Goal: Navigation & Orientation: Find specific page/section

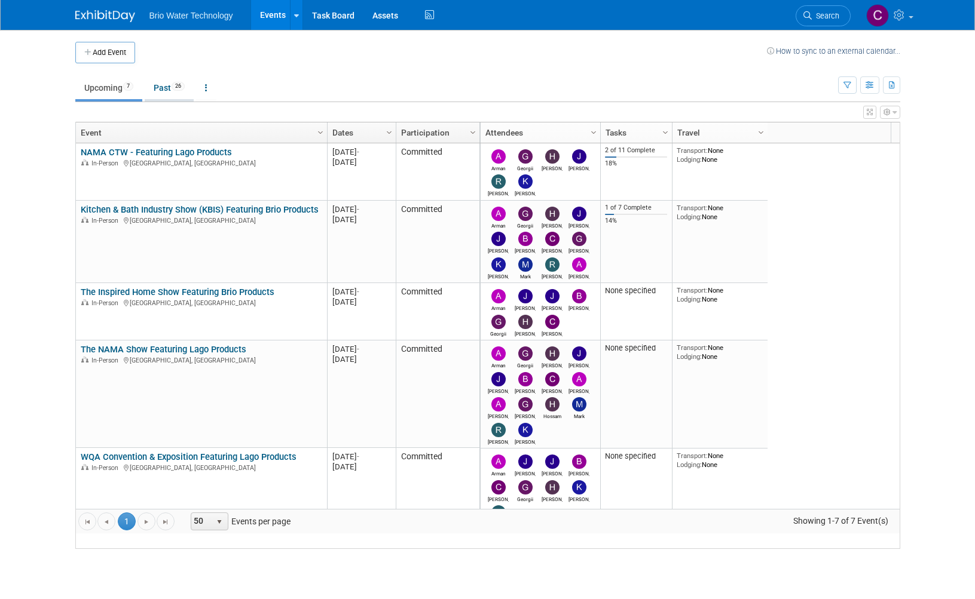
click at [162, 90] on link "Past 26" at bounding box center [169, 88] width 49 height 23
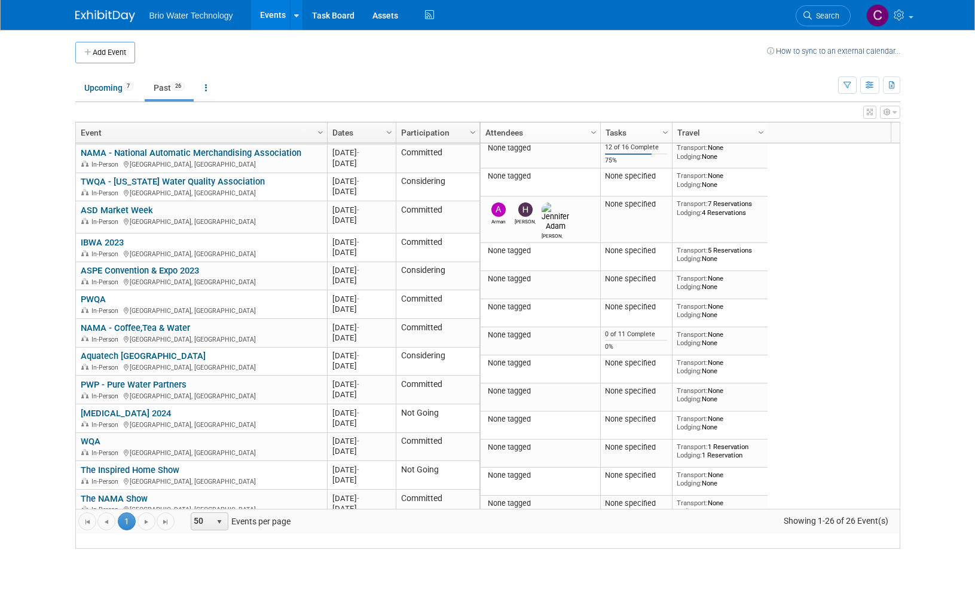
scroll to position [485, 0]
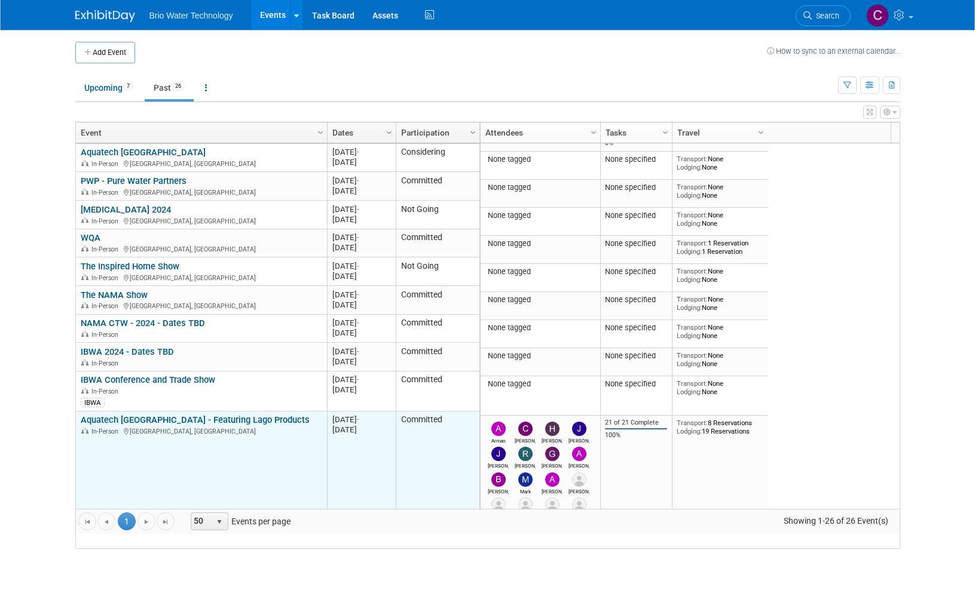
click at [198, 425] on link "Aquatech [GEOGRAPHIC_DATA] - Featuring Lago Products" at bounding box center [195, 420] width 229 height 11
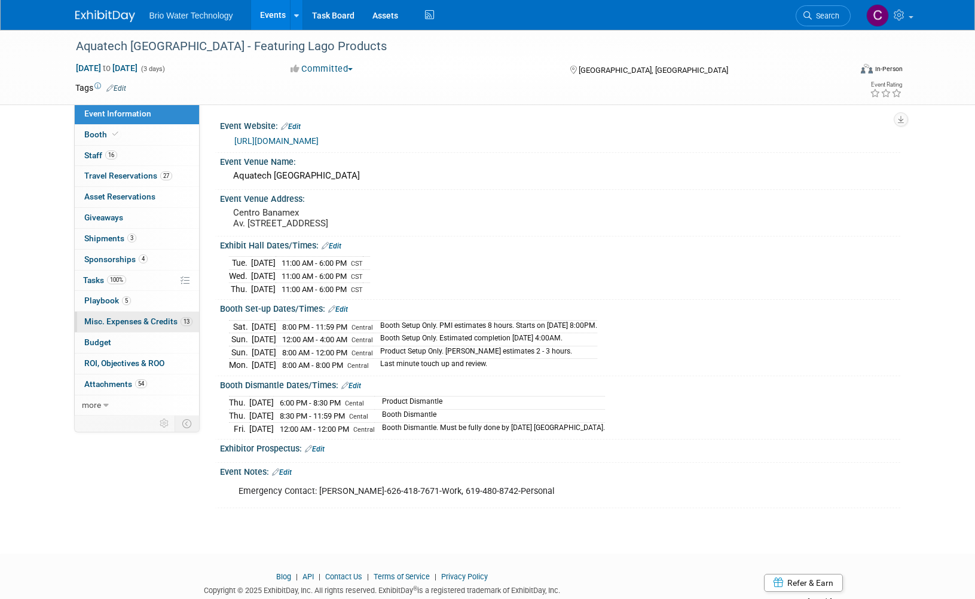
click at [109, 320] on span "Misc. Expenses & Credits 13" at bounding box center [138, 322] width 108 height 10
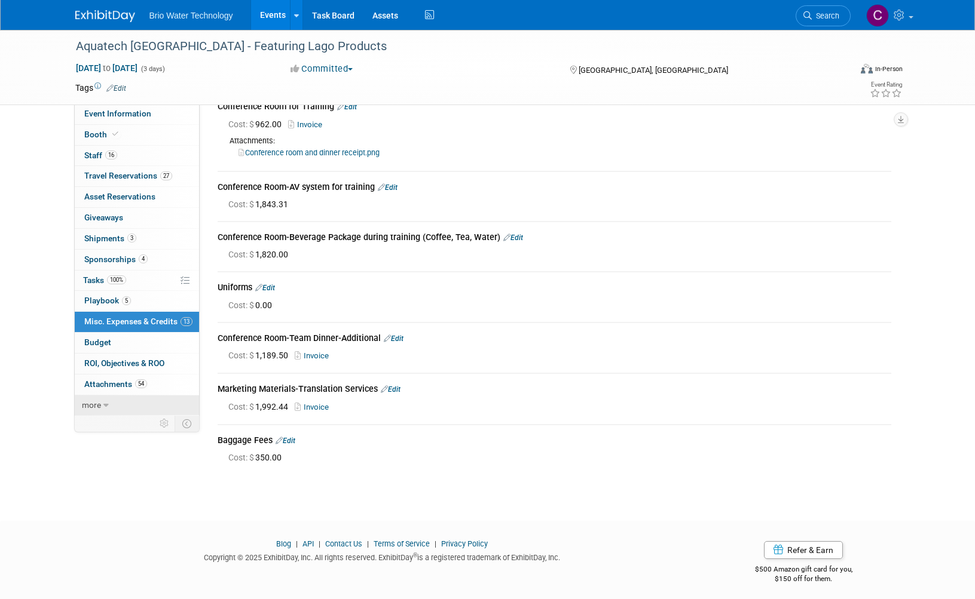
scroll to position [364, 0]
click at [100, 400] on span "more" at bounding box center [91, 405] width 19 height 10
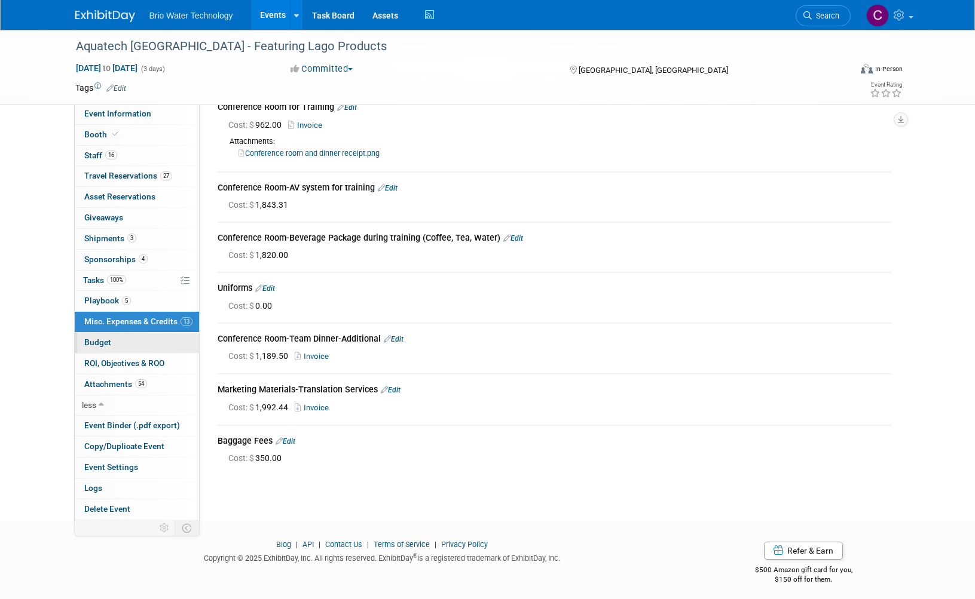
click at [131, 336] on link "Budget" at bounding box center [137, 343] width 124 height 20
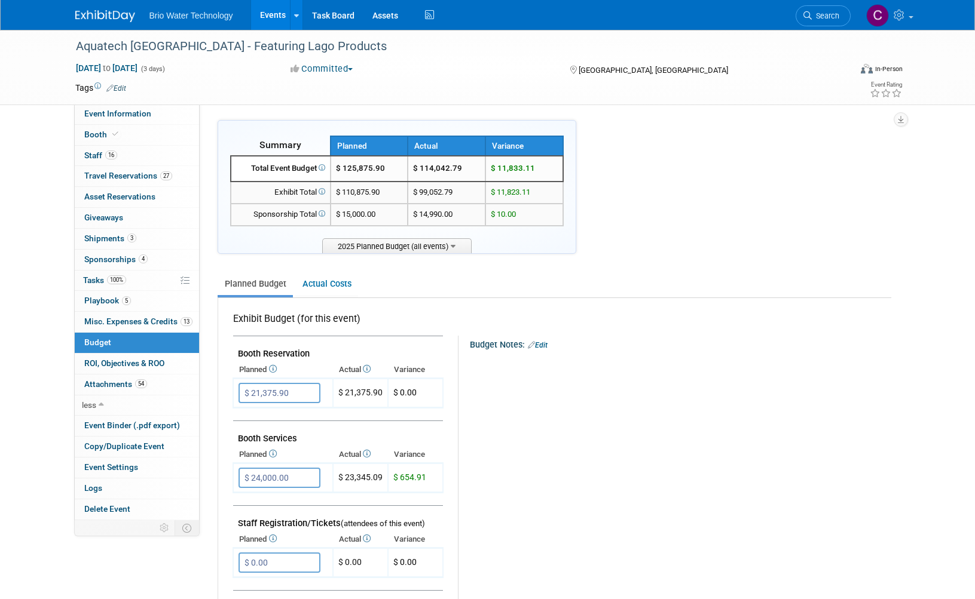
scroll to position [0, 0]
click at [129, 359] on span "ROI, Objectives & ROO 0" at bounding box center [124, 364] width 80 height 10
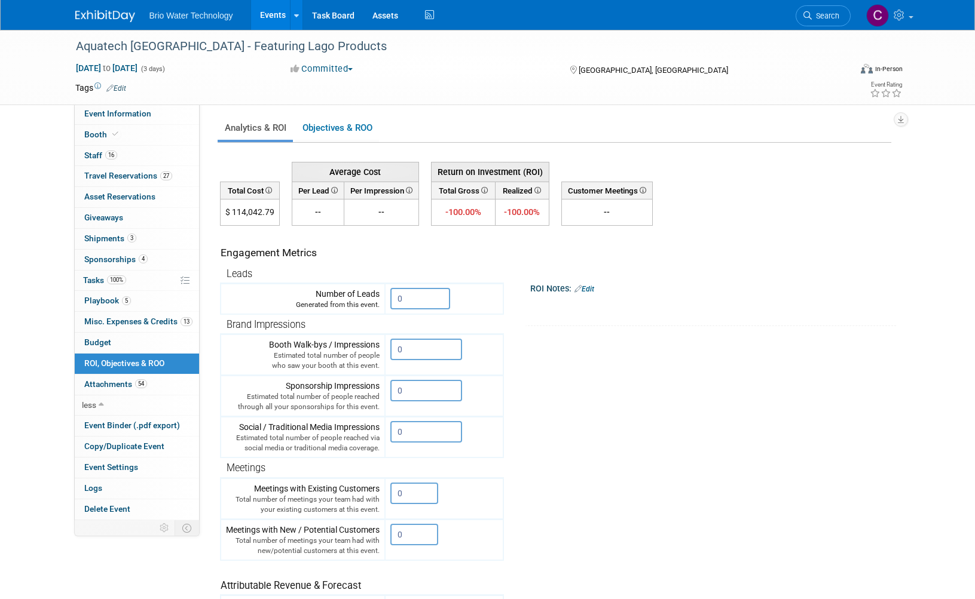
click at [280, 17] on link "Events" at bounding box center [273, 15] width 44 height 30
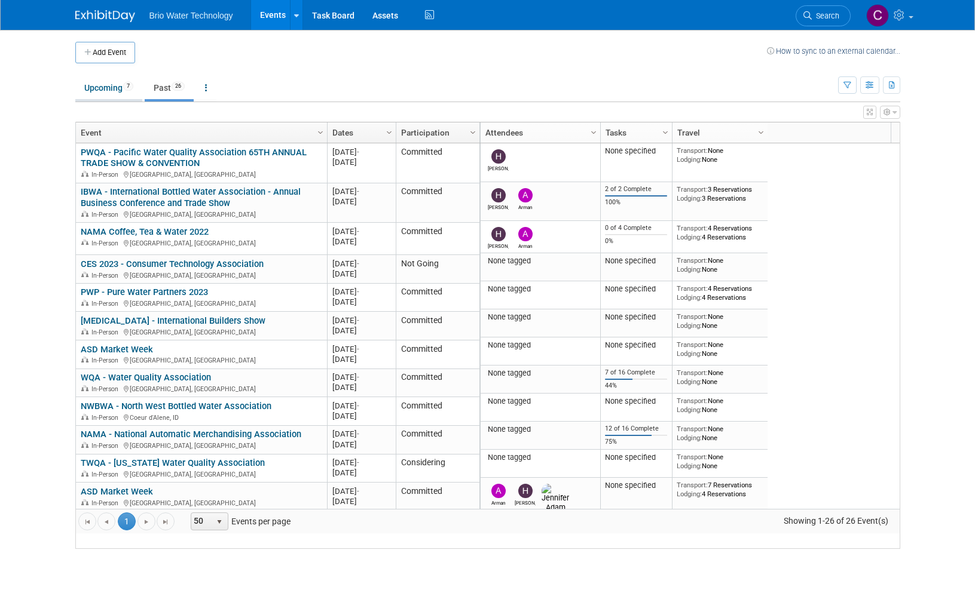
click at [118, 87] on link "Upcoming 7" at bounding box center [108, 88] width 67 height 23
